Goal: Transaction & Acquisition: Purchase product/service

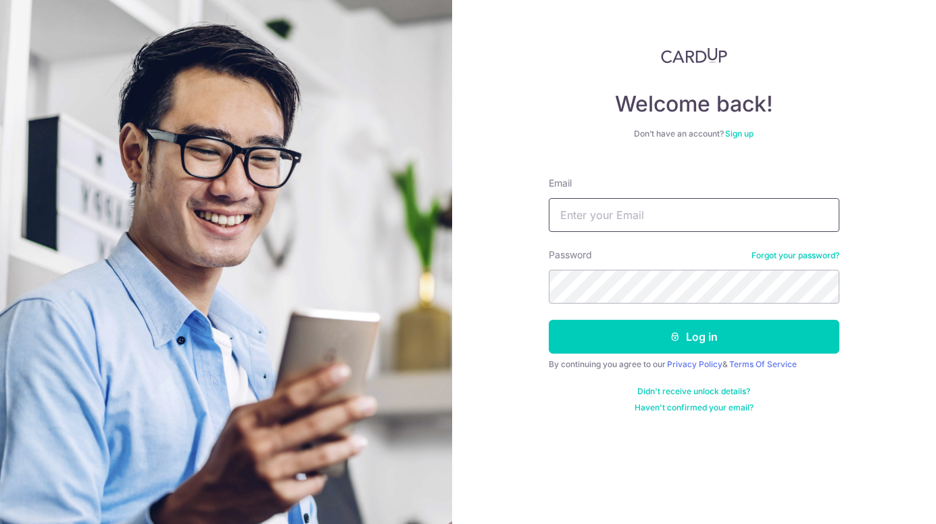
type input "Victoriaadler@yahoo.com"
click at [693, 336] on button "Log in" at bounding box center [694, 337] width 290 height 34
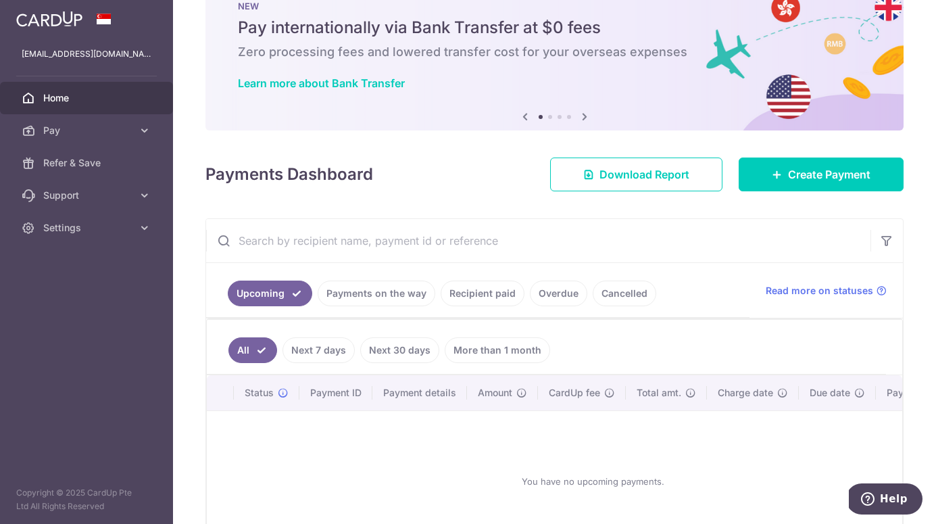
scroll to position [80, 0]
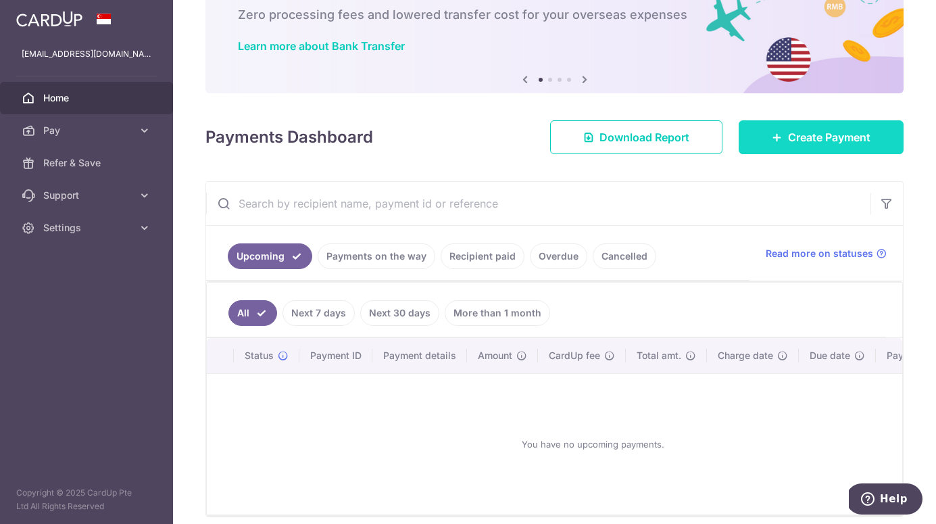
click at [809, 134] on span "Create Payment" at bounding box center [829, 137] width 82 height 16
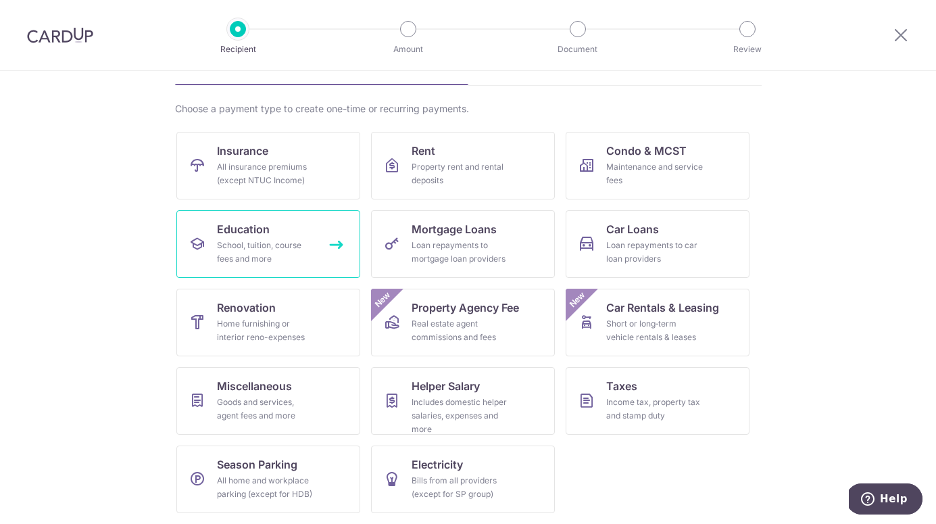
scroll to position [81, 0]
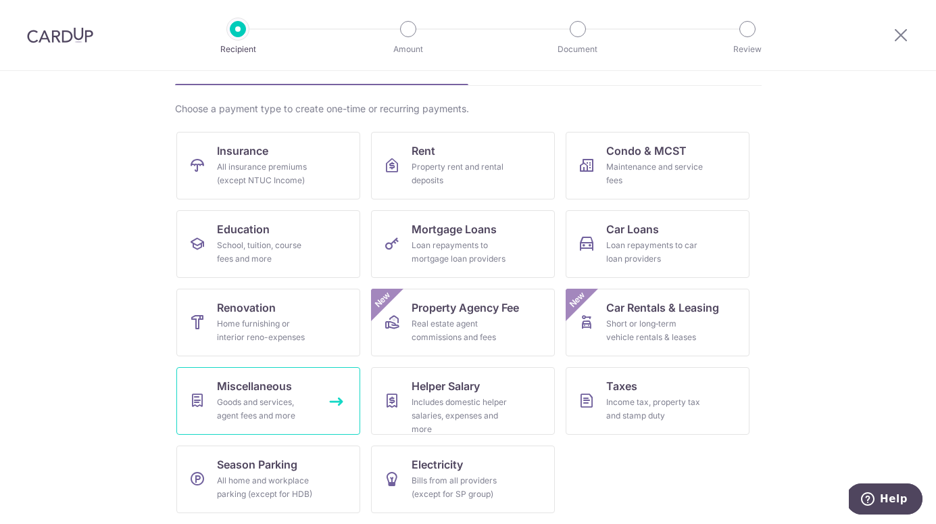
click at [260, 410] on div "Goods and services, agent fees and more" at bounding box center [265, 408] width 97 height 27
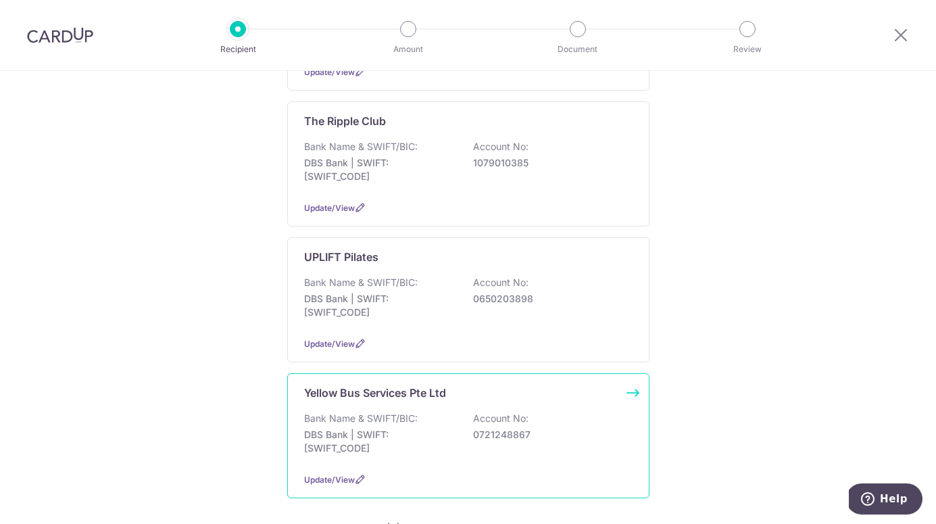
scroll to position [469, 0]
click at [390, 411] on p "Bank Name & SWIFT/BIC:" at bounding box center [360, 418] width 113 height 14
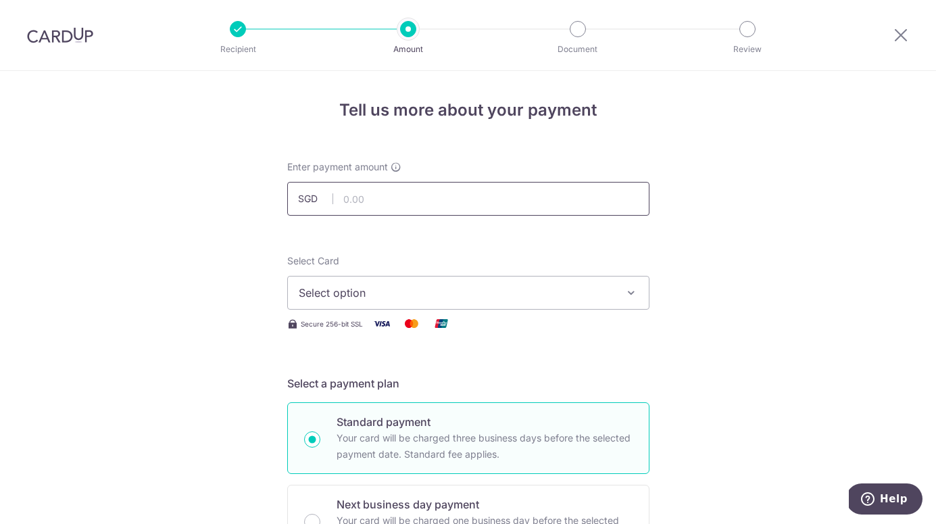
click at [397, 201] on input "text" at bounding box center [468, 199] width 362 height 34
type input "739.85"
click at [374, 295] on span "Select option" at bounding box center [456, 292] width 315 height 16
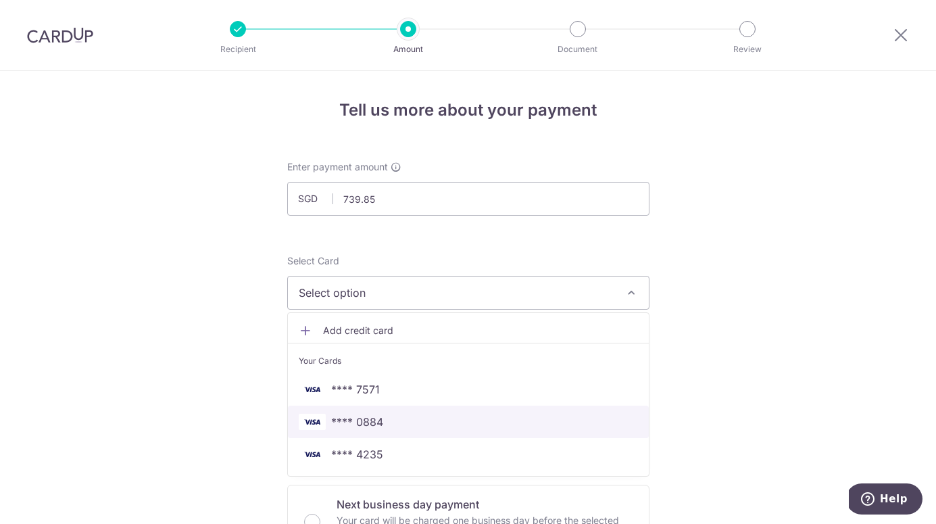
click at [384, 421] on span "**** 0884" at bounding box center [468, 421] width 339 height 16
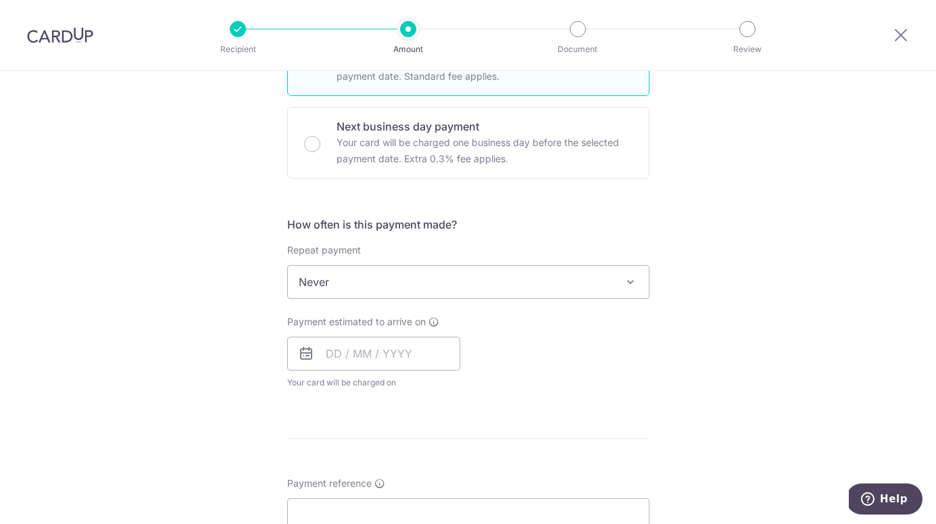
scroll to position [382, 0]
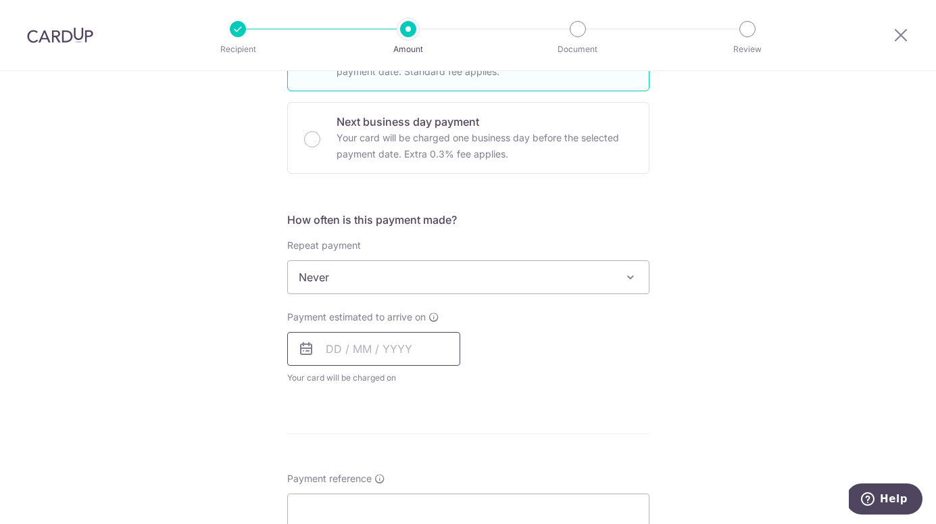
click at [357, 355] on input "text" at bounding box center [373, 349] width 173 height 34
click at [342, 475] on link "6" at bounding box center [342, 472] width 22 height 22
type input "[DATE]"
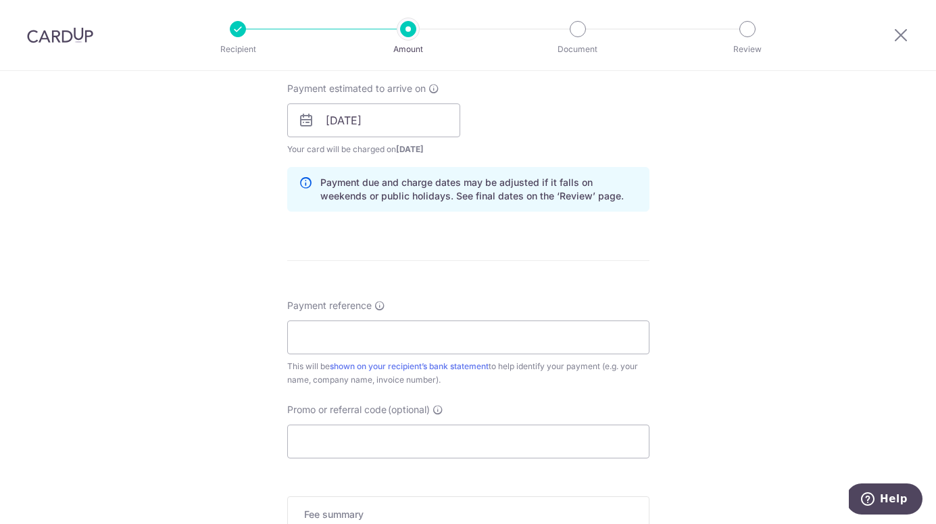
scroll to position [616, 0]
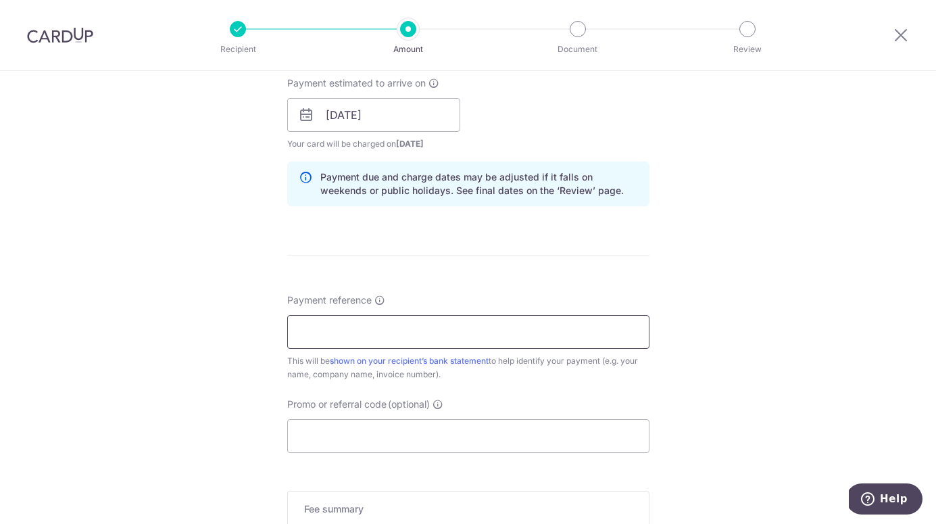
click at [366, 334] on input "Payment reference" at bounding box center [468, 332] width 362 height 34
paste input "UD11875207625"
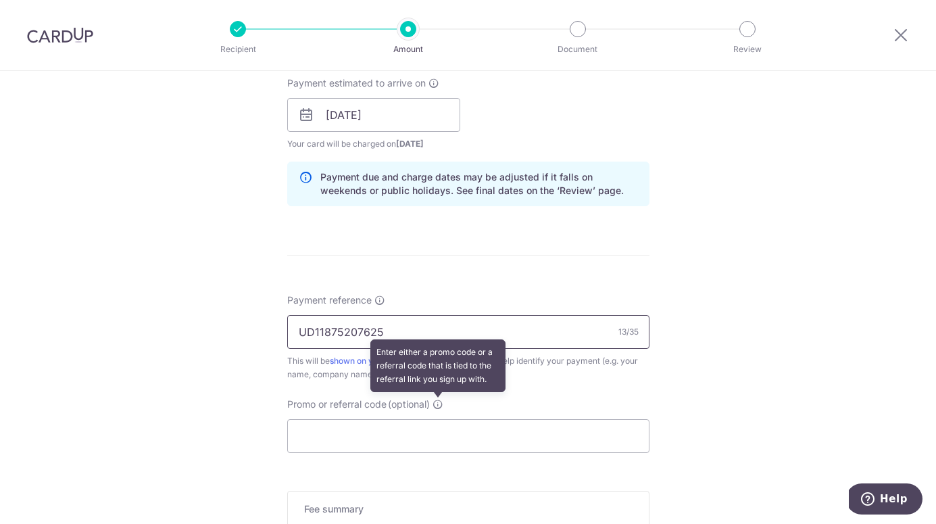
type input "UD11875207625"
click at [438, 404] on icon at bounding box center [437, 404] width 11 height 11
click at [438, 419] on input "Promo or referral code (optional) Enter either a promo code or a referral code …" at bounding box center [468, 436] width 362 height 34
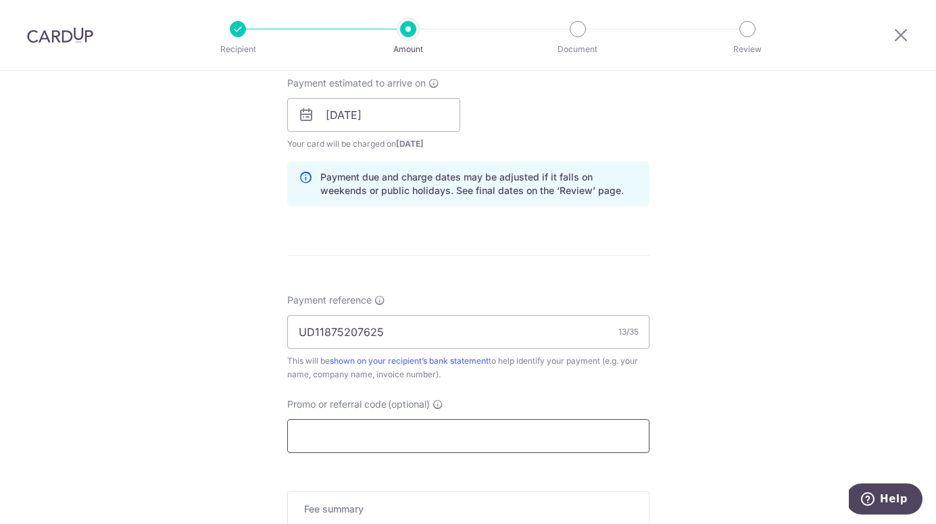
paste input "OFF225"
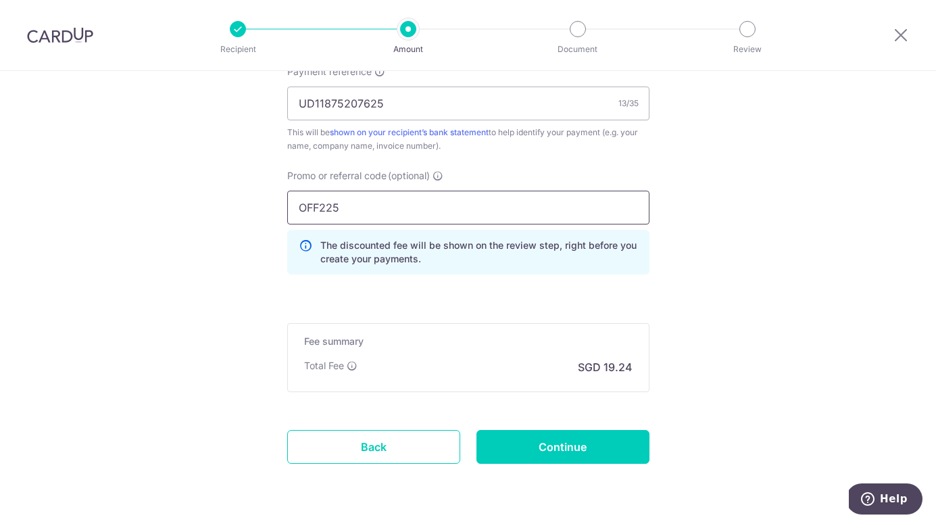
scroll to position [845, 0]
type input "OFF225"
click at [526, 445] on input "Continue" at bounding box center [562, 446] width 173 height 34
type input "Create Schedule"
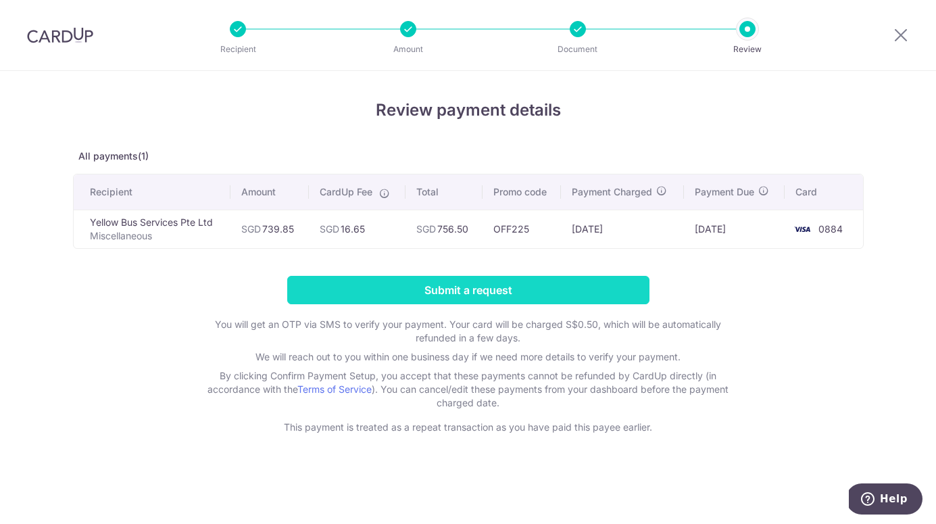
click at [461, 293] on input "Submit a request" at bounding box center [468, 290] width 362 height 28
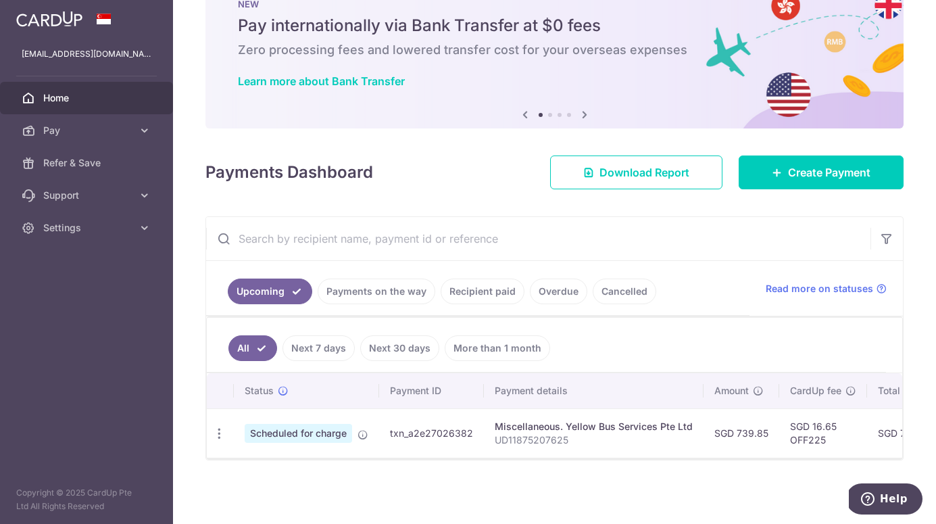
scroll to position [49, 0]
